Goal: Task Accomplishment & Management: Complete application form

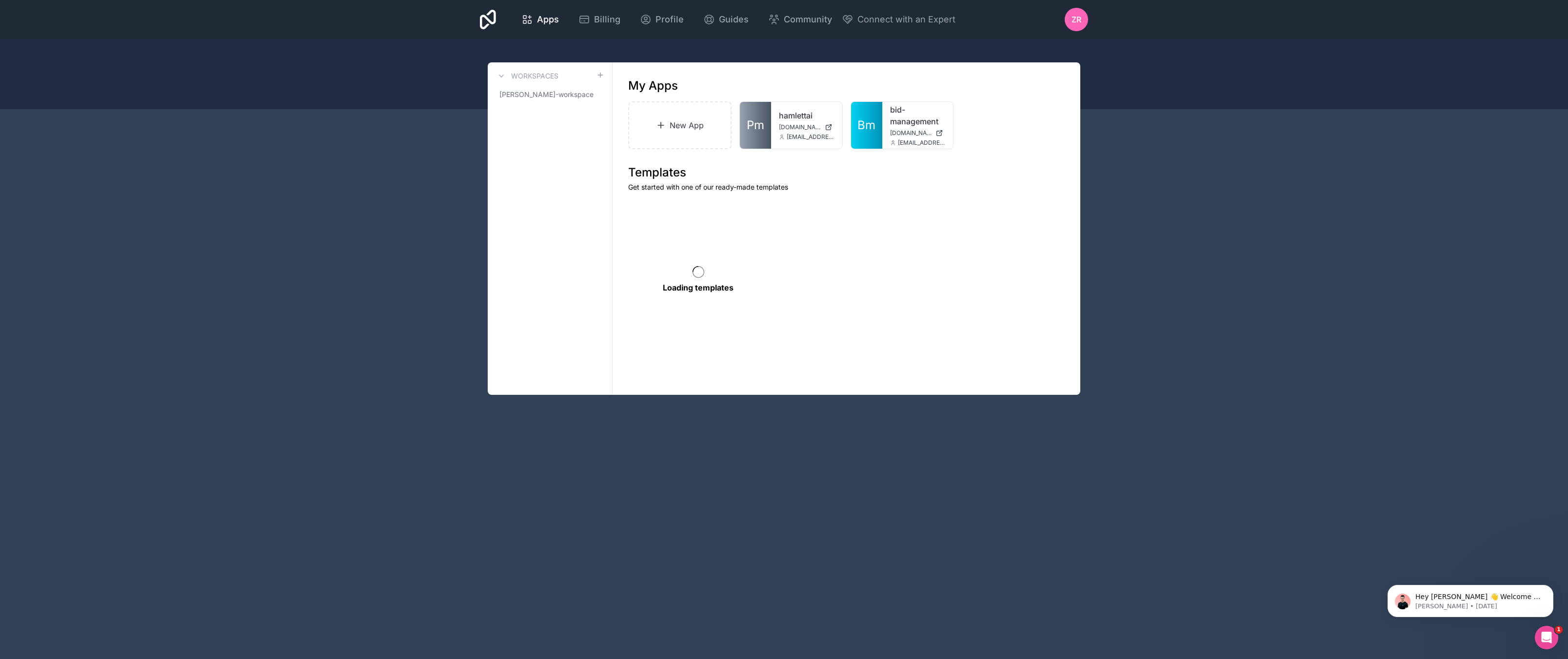
click at [1255, 262] on div "Apps Billing Profile Guides Community Connect with an Expert ZR Billing Profile…" at bounding box center [784, 329] width 1568 height 659
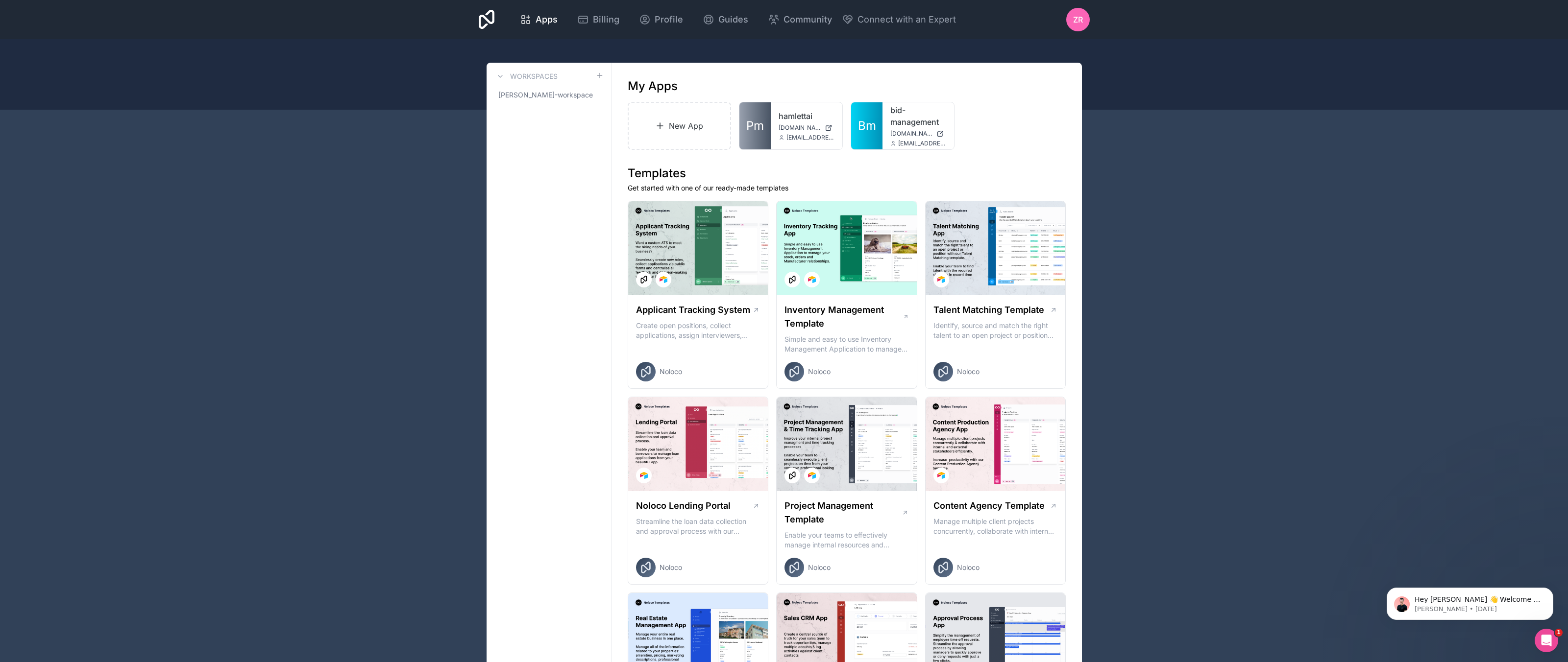
click at [1024, 137] on div "New App Pm hamlettai [DOMAIN_NAME] [EMAIL_ADDRESS][DOMAIN_NAME] Bm bid-manageme…" at bounding box center [846, 126] width 438 height 48
click at [667, 134] on link "New App" at bounding box center [679, 126] width 104 height 48
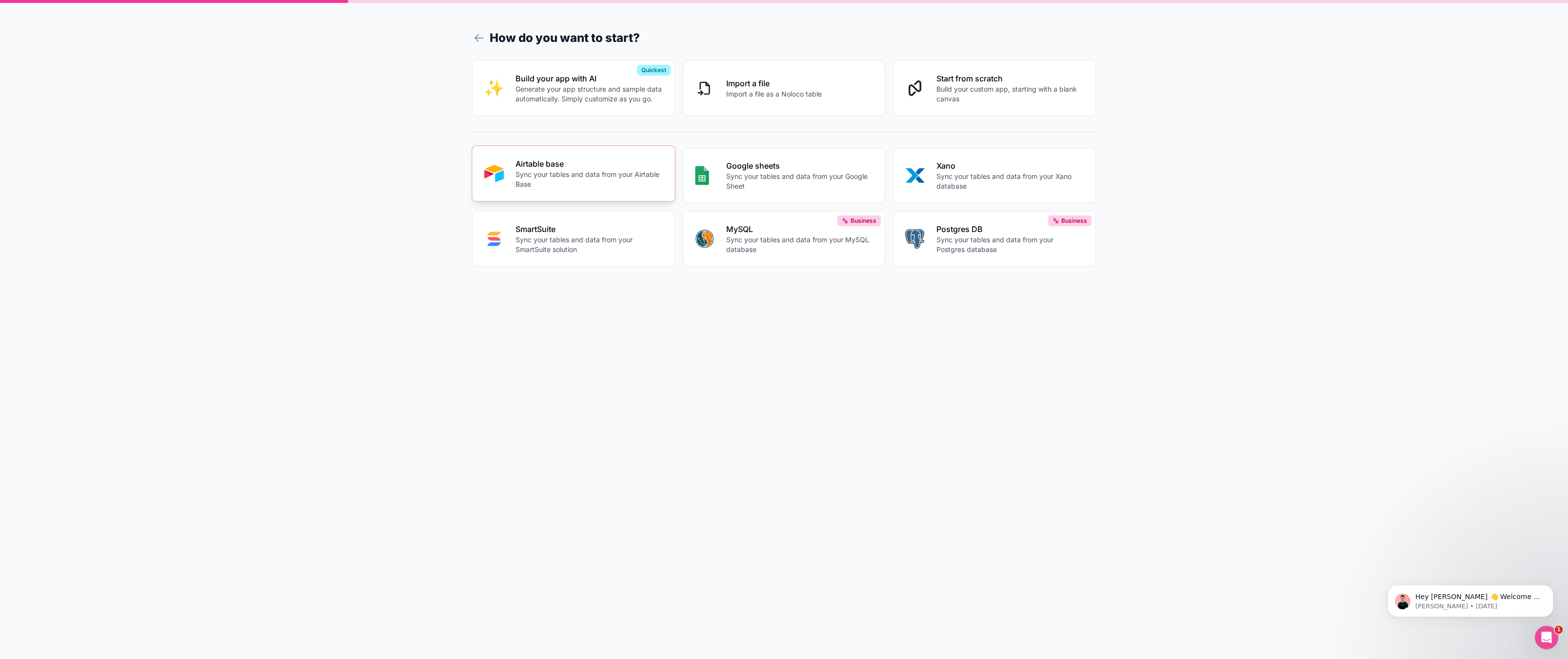
click at [573, 186] on p "Sync your tables and data from your Airtable Base" at bounding box center [589, 180] width 147 height 19
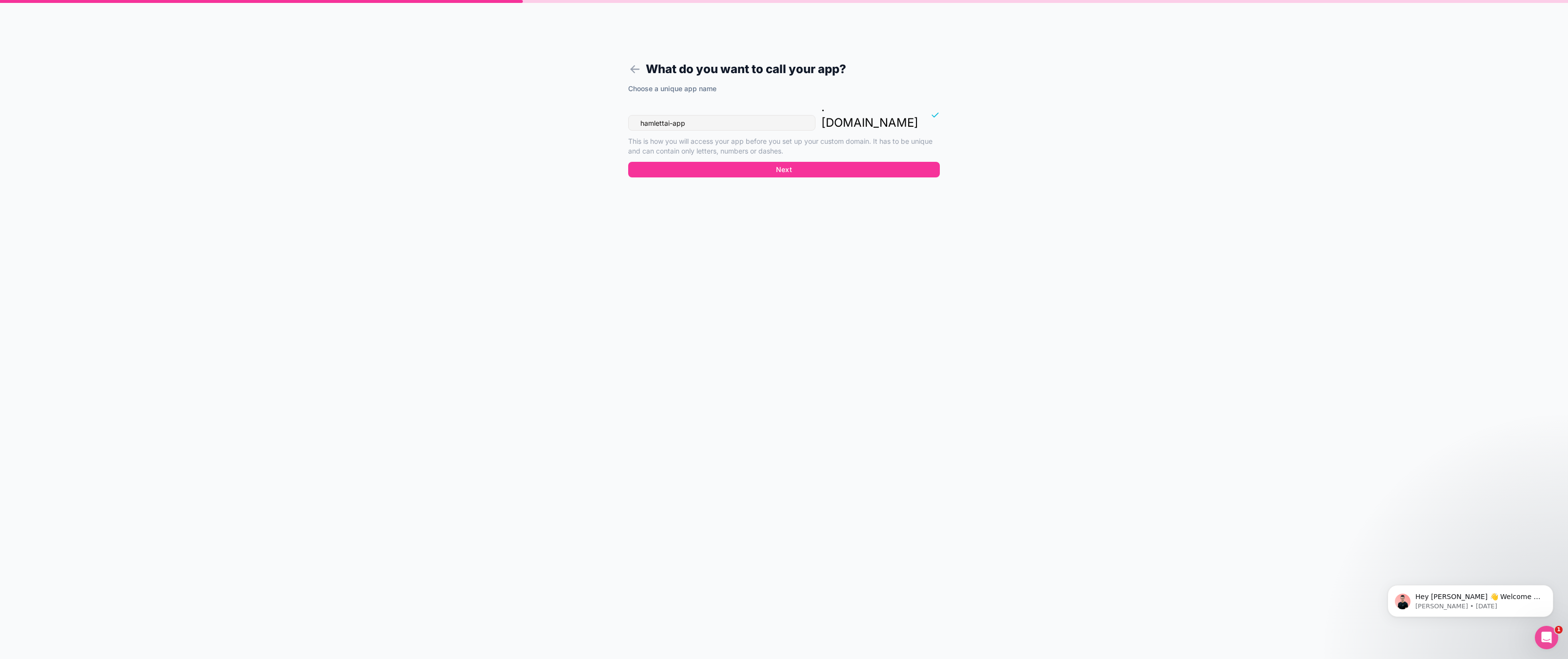
click at [707, 115] on input "hamlettai-app" at bounding box center [722, 123] width 187 height 16
drag, startPoint x: 701, startPoint y: 106, endPoint x: 545, endPoint y: 103, distance: 156.0
click at [545, 103] on div "What do you want to call your app? Choose a unique app name hamlettai-app . [DO…" at bounding box center [784, 329] width 1568 height 659
type input "bid-admin"
click at [757, 162] on button "Next" at bounding box center [784, 170] width 312 height 16
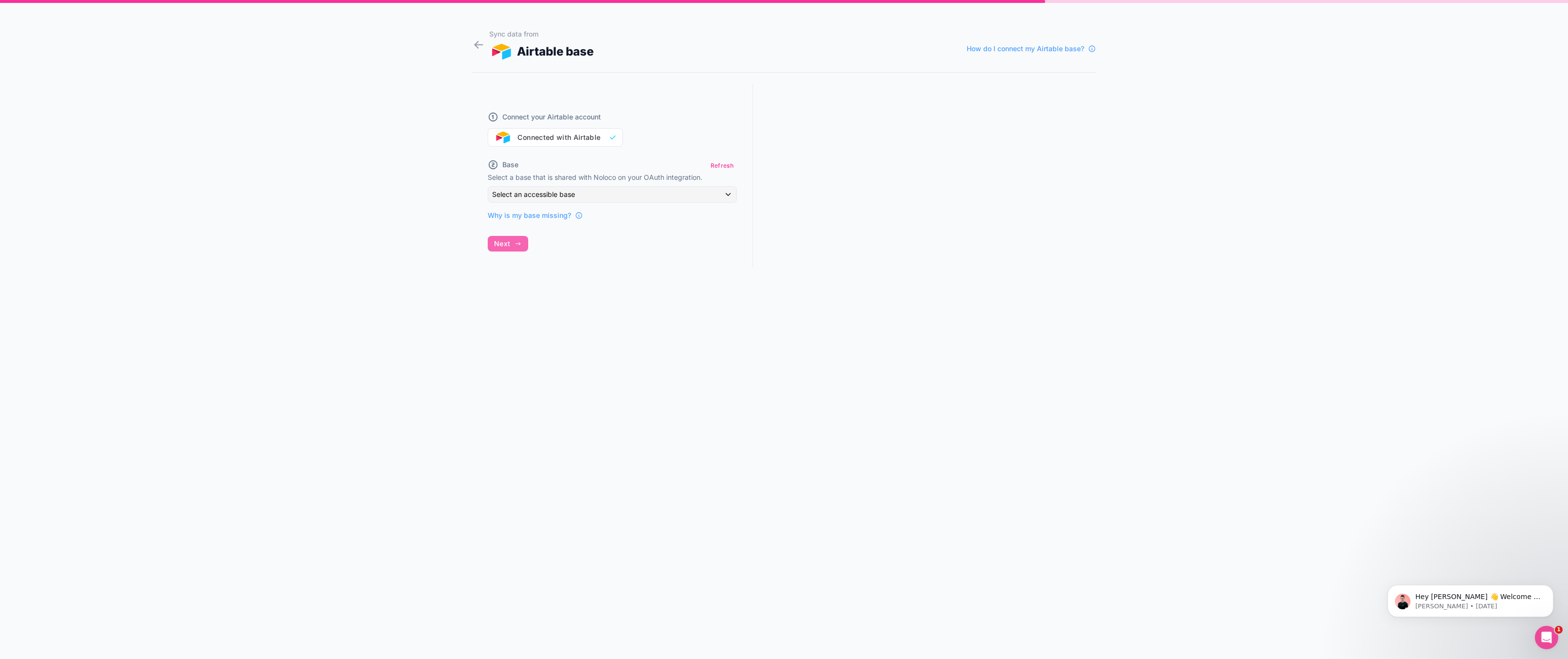
click at [301, 133] on div "Sync data from Airtable base How do I connect my Airtable base? Connect your Ai…" at bounding box center [784, 329] width 1568 height 659
click at [553, 196] on span "Select an accessible base" at bounding box center [533, 194] width 83 height 9
click at [538, 303] on span "Project Management" at bounding box center [530, 302] width 67 height 12
click at [360, 197] on div "Sync data from Airtable base How do I connect my Airtable base? Connect your Ai…" at bounding box center [784, 329] width 1568 height 659
click at [377, 172] on div "Sync data from Airtable base How do I connect my Airtable base? Connect your Ai…" at bounding box center [784, 329] width 1568 height 659
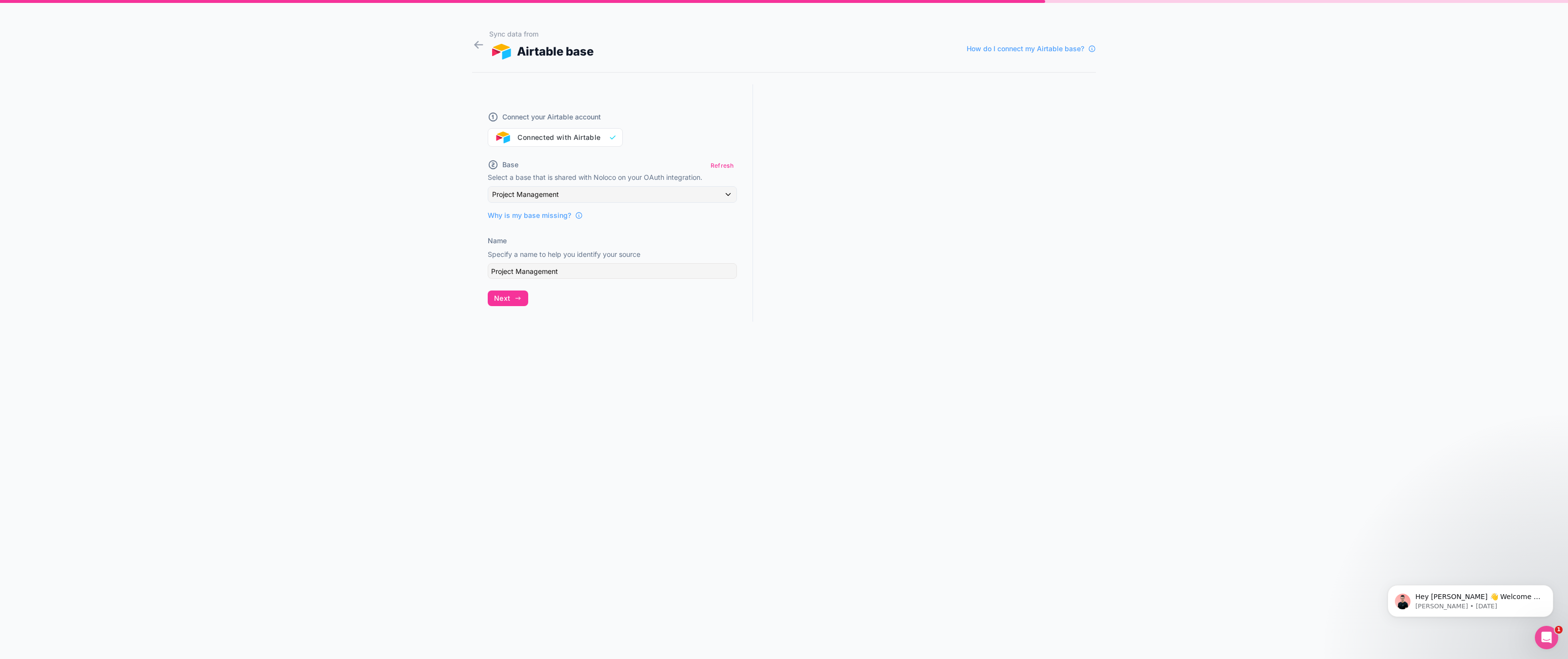
drag, startPoint x: 625, startPoint y: 401, endPoint x: 535, endPoint y: 316, distance: 123.8
click at [623, 401] on form "Sync data from Airtable base How do I connect my Airtable base? Connect your Ai…" at bounding box center [784, 341] width 624 height 636
click at [225, 174] on div "Sync data from Airtable base How do I connect my Airtable base? Connect your Ai…" at bounding box center [784, 329] width 1568 height 659
click at [390, 183] on div "Sync data from Airtable base How do I connect my Airtable base? Connect your Ai…" at bounding box center [784, 329] width 1568 height 659
click at [331, 200] on div "Sync data from Airtable base How do I connect my Airtable base? Connect your Ai…" at bounding box center [784, 329] width 1568 height 659
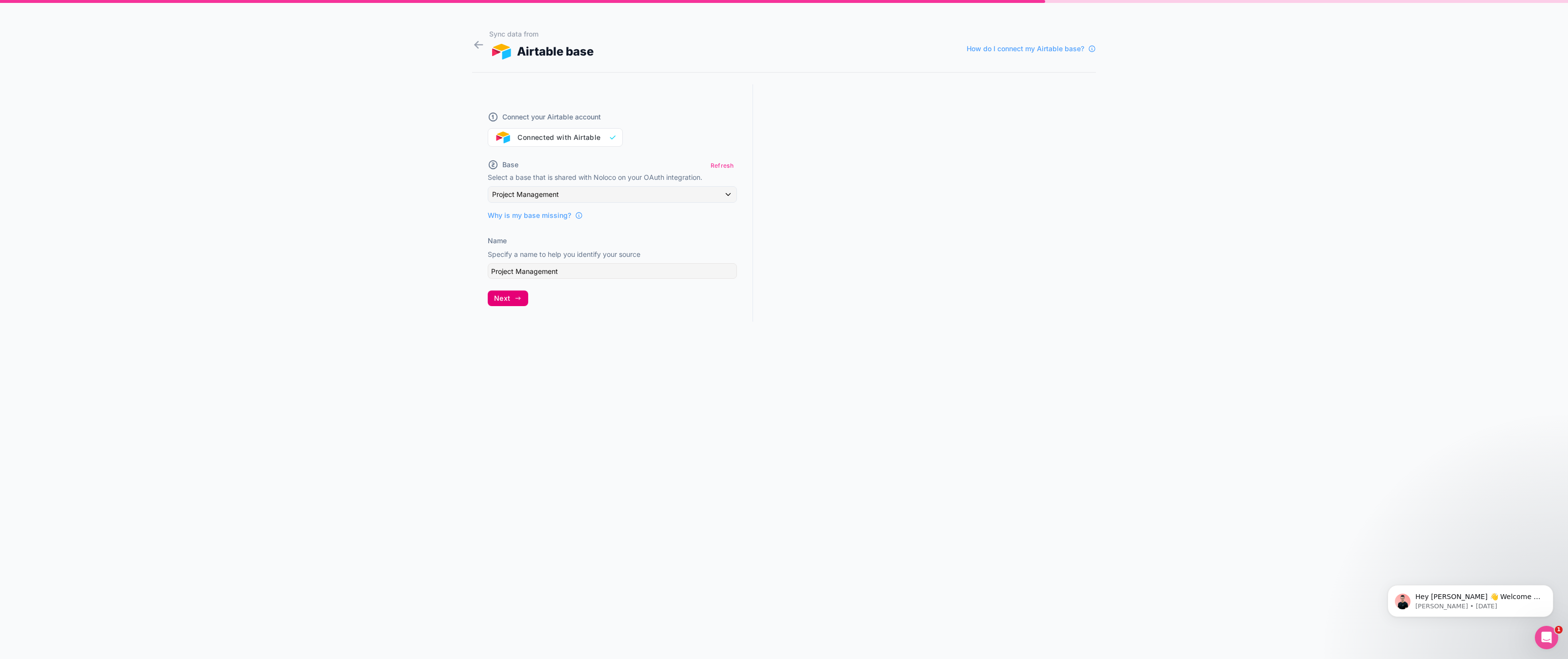
click at [502, 302] on span "Next" at bounding box center [502, 298] width 16 height 9
click at [329, 321] on div "Sync data from Airtable base How do I connect my Airtable base? Connect your Ai…" at bounding box center [784, 329] width 1568 height 659
click at [1264, 251] on div "Sync data from Airtable base How do I connect my Airtable base? Connect your Ai…" at bounding box center [784, 329] width 1568 height 659
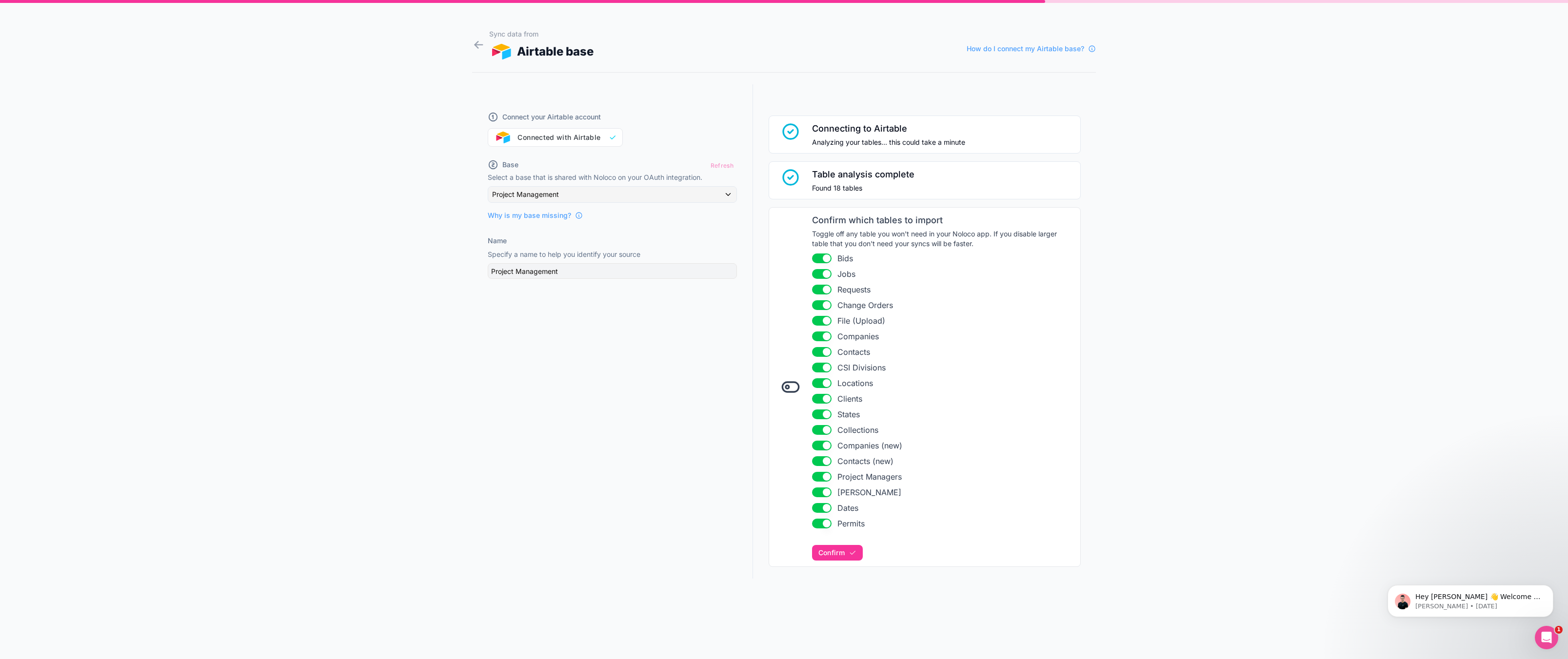
scroll to position [19, 0]
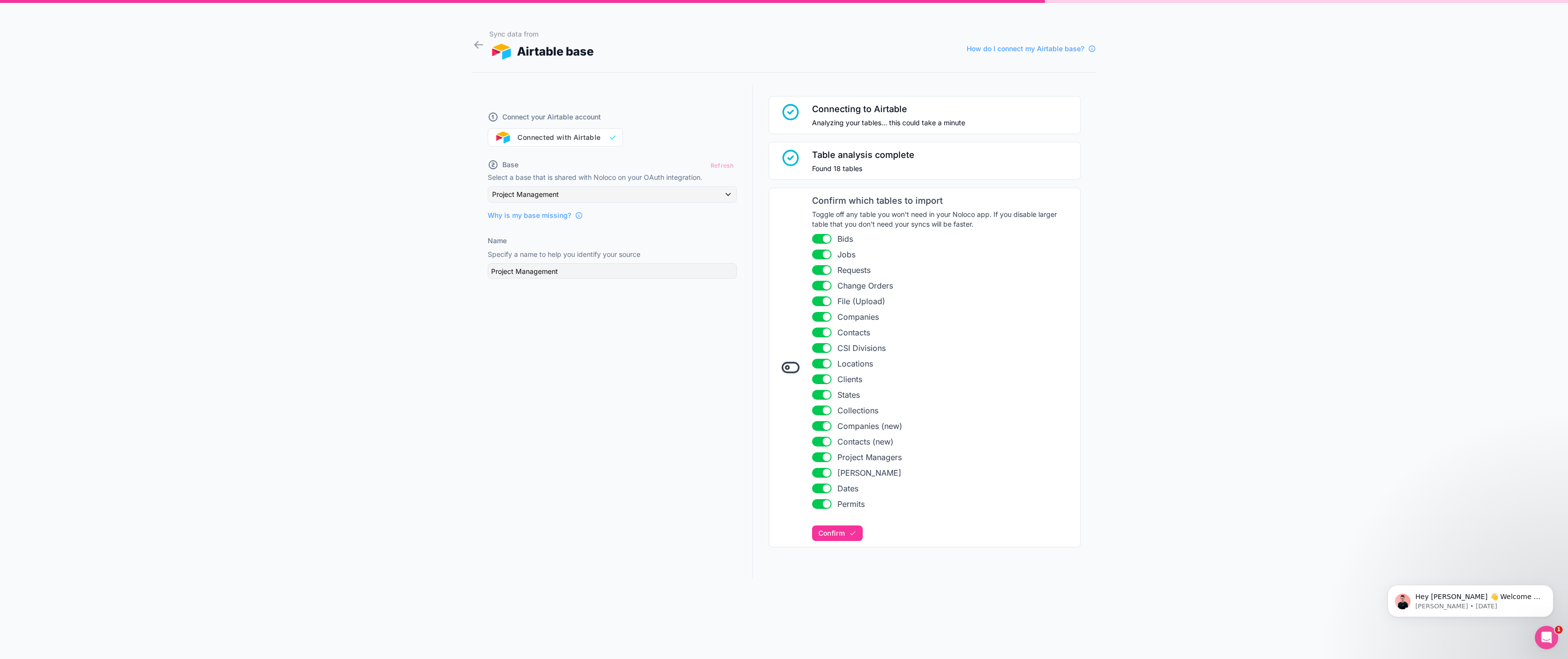
drag, startPoint x: 448, startPoint y: 376, endPoint x: 763, endPoint y: 299, distance: 324.3
click at [448, 376] on div "Sync data from Airtable base How do I connect my Airtable base? Connect your Ai…" at bounding box center [784, 329] width 1568 height 659
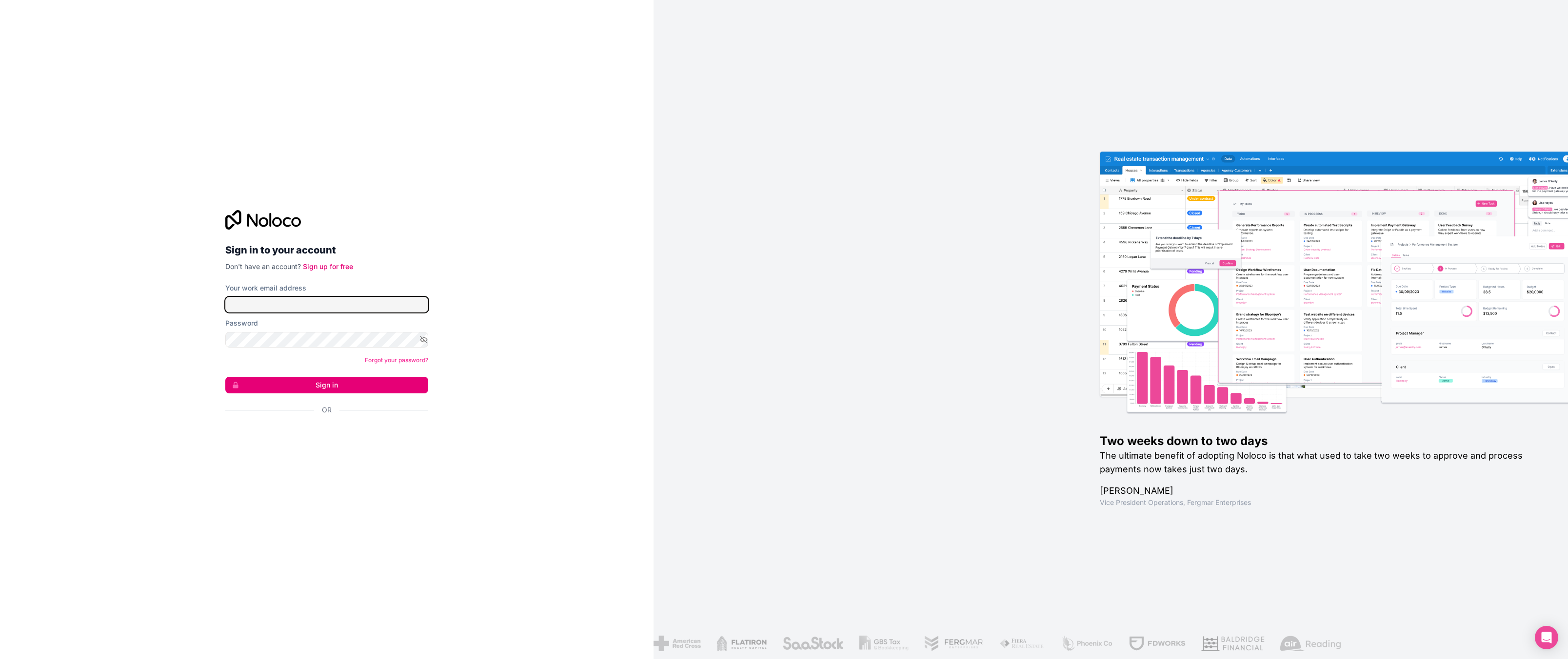
click at [293, 299] on input "Your work email address" at bounding box center [326, 305] width 203 height 16
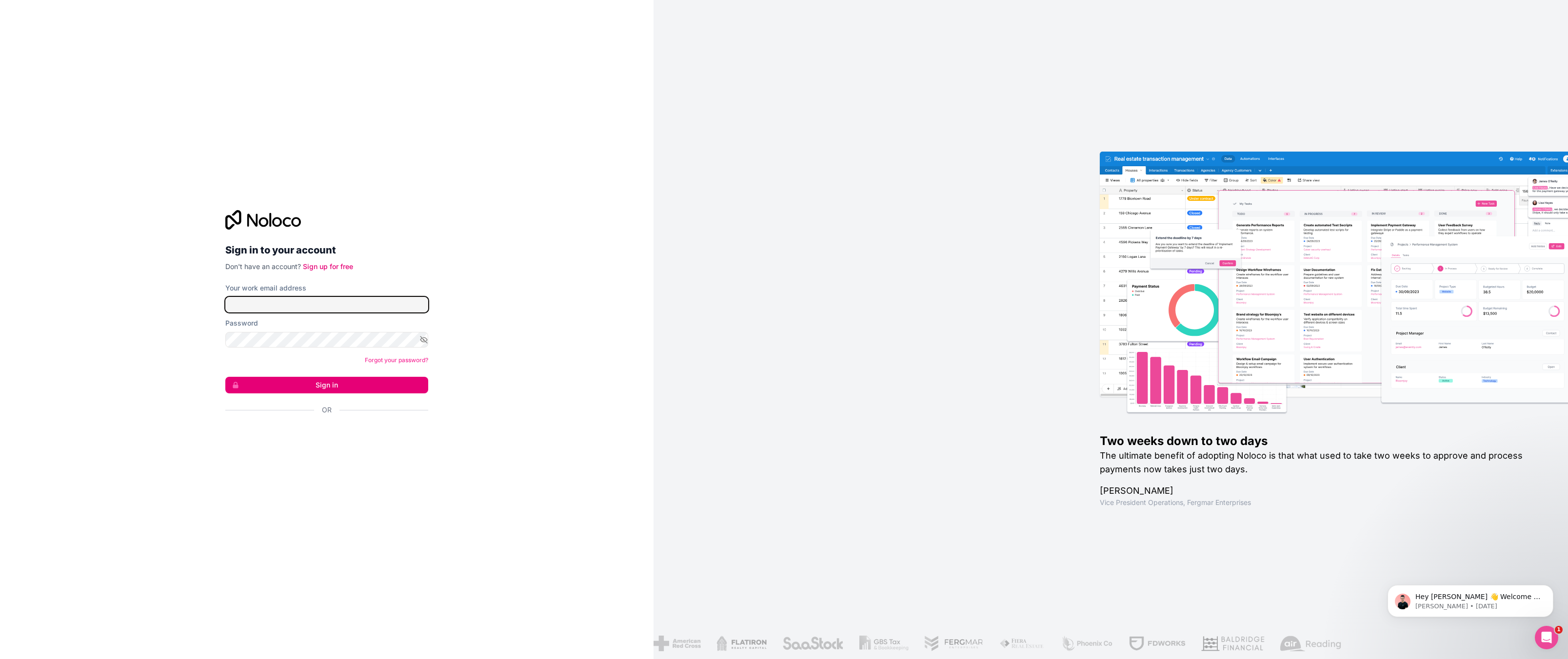
type input "[EMAIL_ADDRESS][DOMAIN_NAME]"
click at [327, 377] on button "Sign in" at bounding box center [326, 385] width 203 height 16
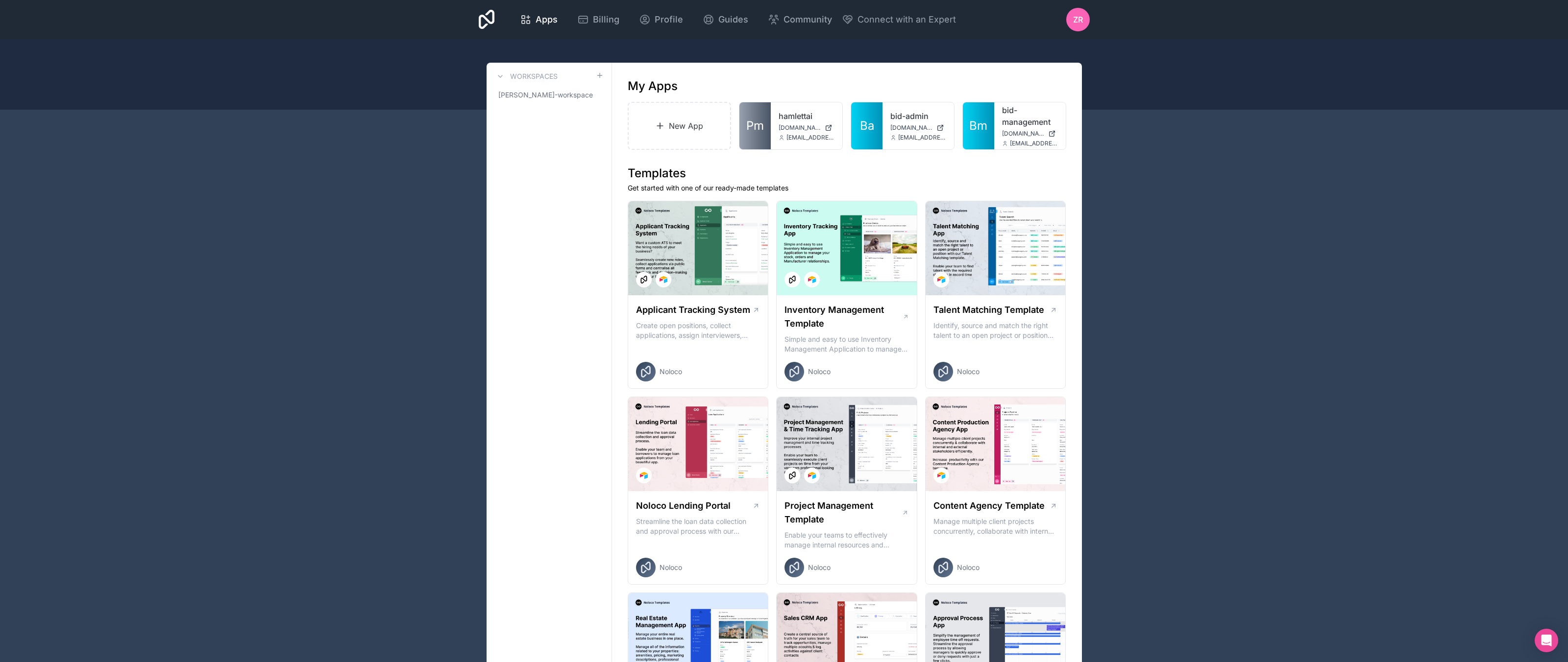
click at [0, 0] on icon at bounding box center [0, 0] width 0 height 0
click at [985, 193] on link "App settings" at bounding box center [997, 190] width 109 height 23
